Goal: Task Accomplishment & Management: Manage account settings

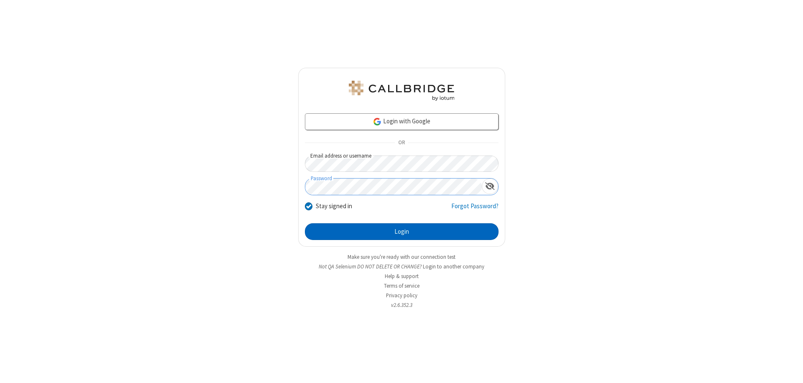
click at [401, 232] on button "Login" at bounding box center [402, 231] width 194 height 17
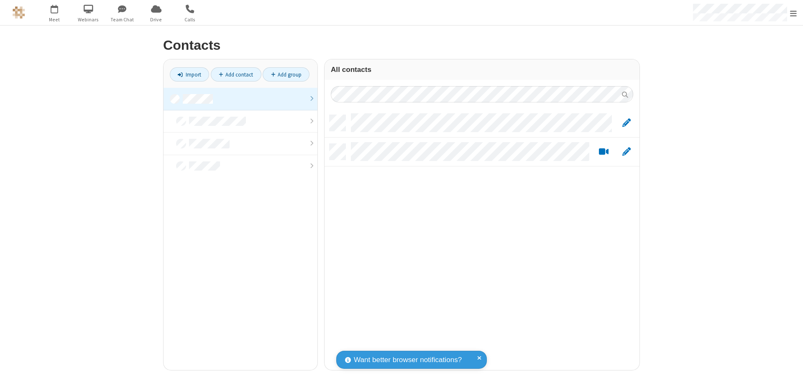
scroll to position [255, 309]
click at [240, 99] on link at bounding box center [240, 99] width 154 height 23
click at [236, 74] on link "Add contact" at bounding box center [236, 74] width 51 height 14
